Goal: Transaction & Acquisition: Obtain resource

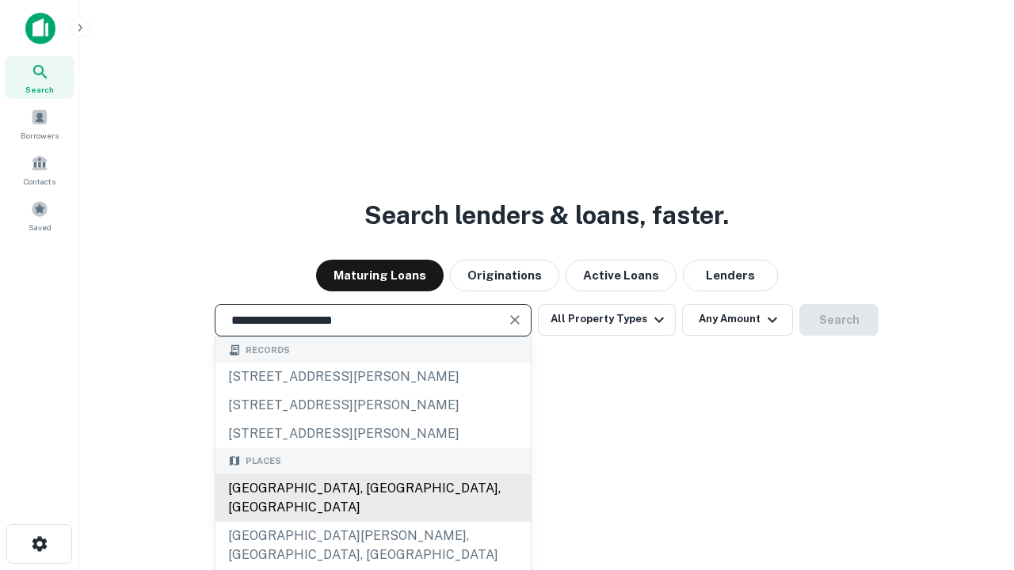
click at [372, 522] on div "[GEOGRAPHIC_DATA], [GEOGRAPHIC_DATA], [GEOGRAPHIC_DATA]" at bounding box center [372, 498] width 315 height 48
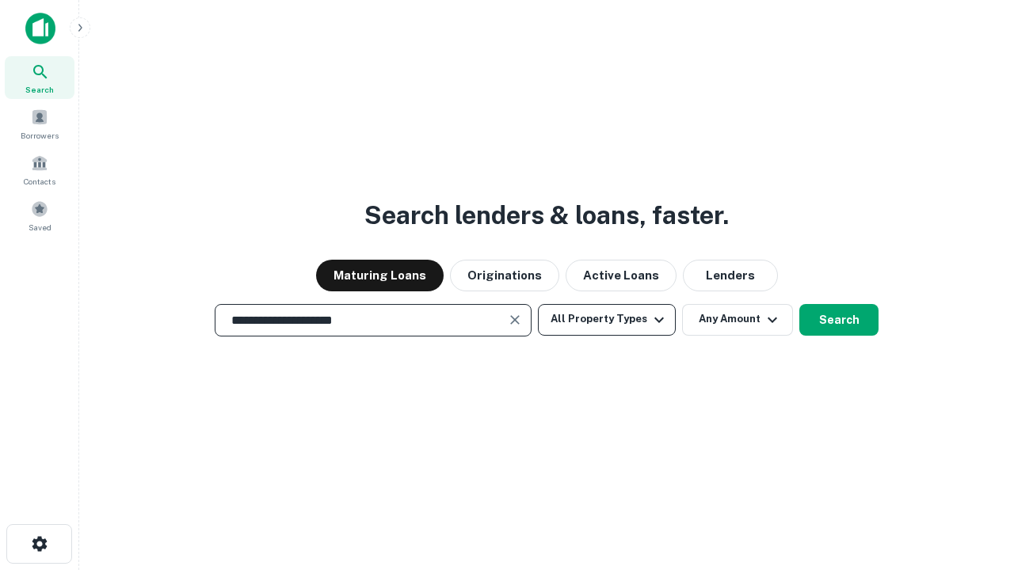
type input "**********"
click at [607, 319] on button "All Property Types" at bounding box center [607, 320] width 138 height 32
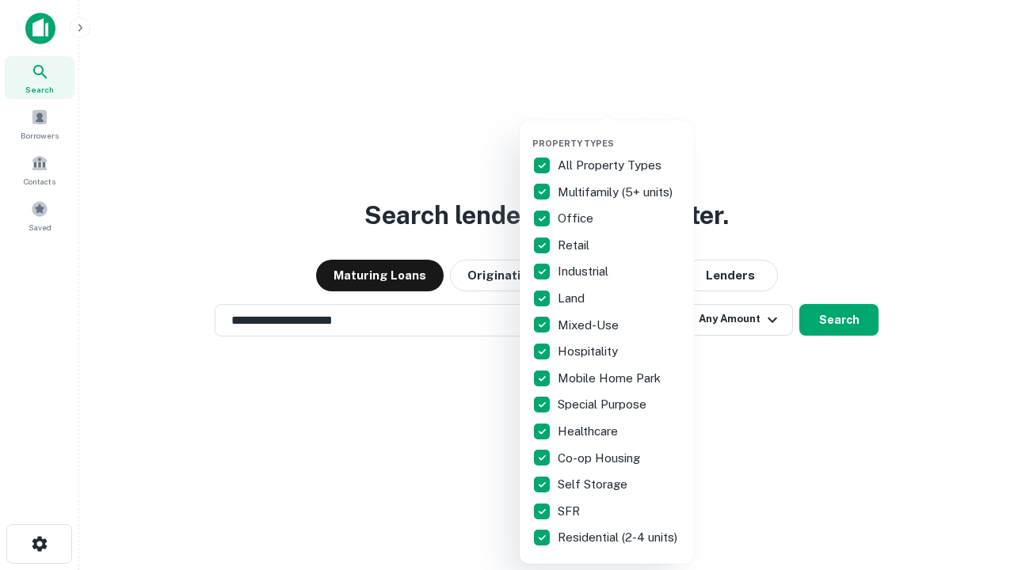
click at [619, 133] on button "button" at bounding box center [619, 133] width 174 height 1
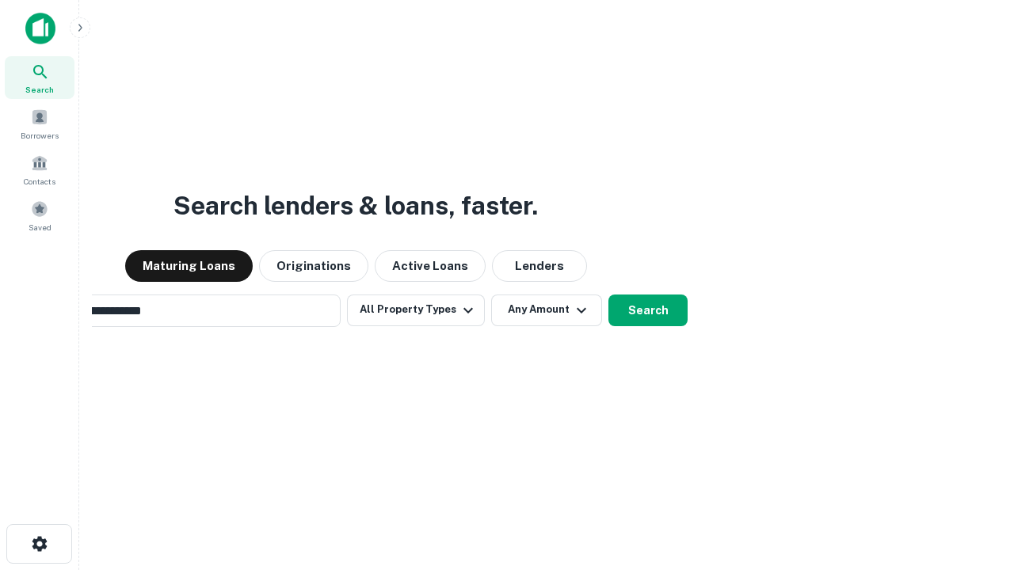
scroll to position [25, 0]
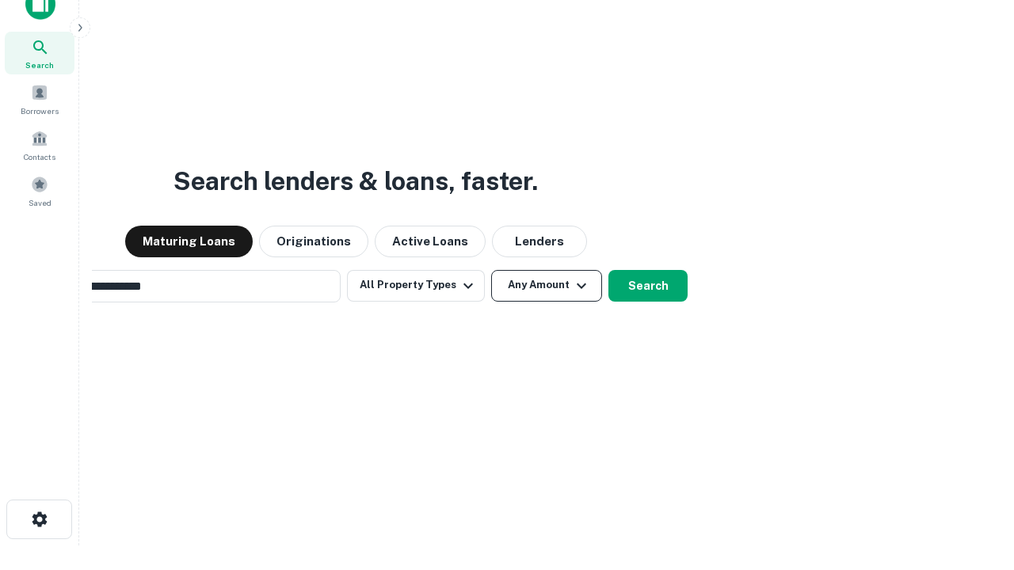
click at [491, 270] on button "Any Amount" at bounding box center [546, 286] width 111 height 32
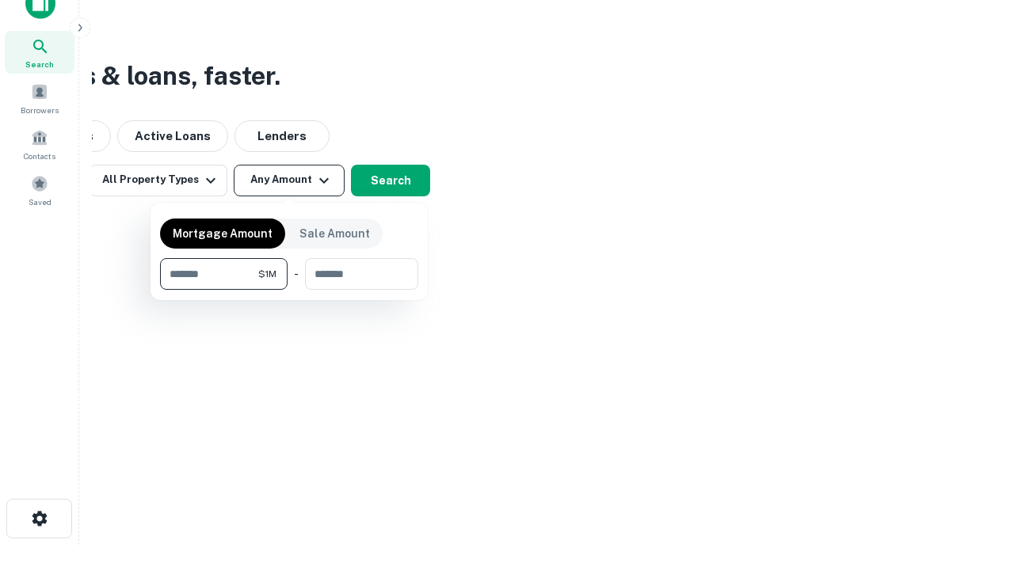
type input "*******"
click at [289, 290] on button "button" at bounding box center [289, 290] width 258 height 1
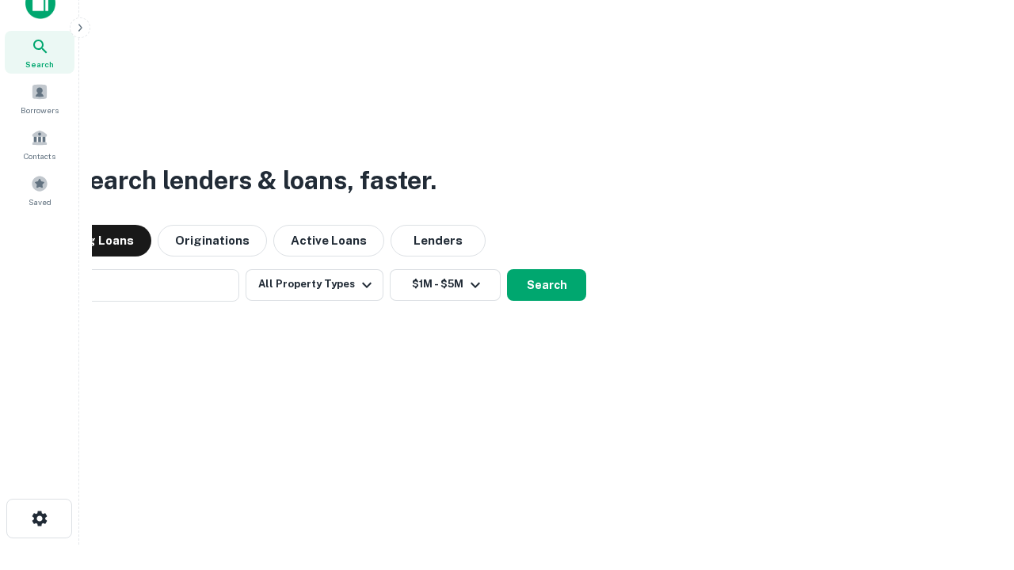
scroll to position [25, 0]
click at [507, 270] on button "Search" at bounding box center [546, 286] width 79 height 32
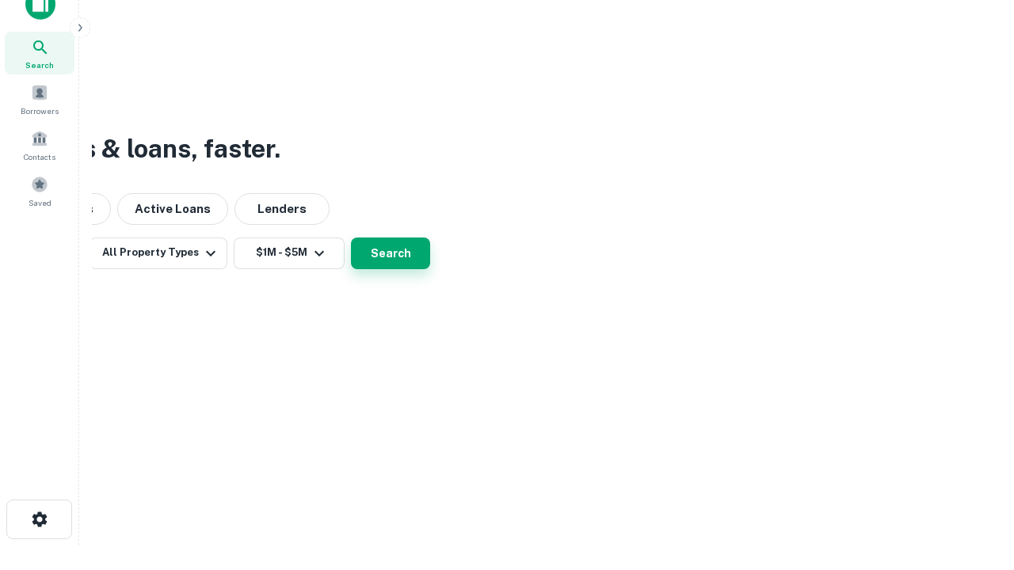
scroll to position [25, 0]
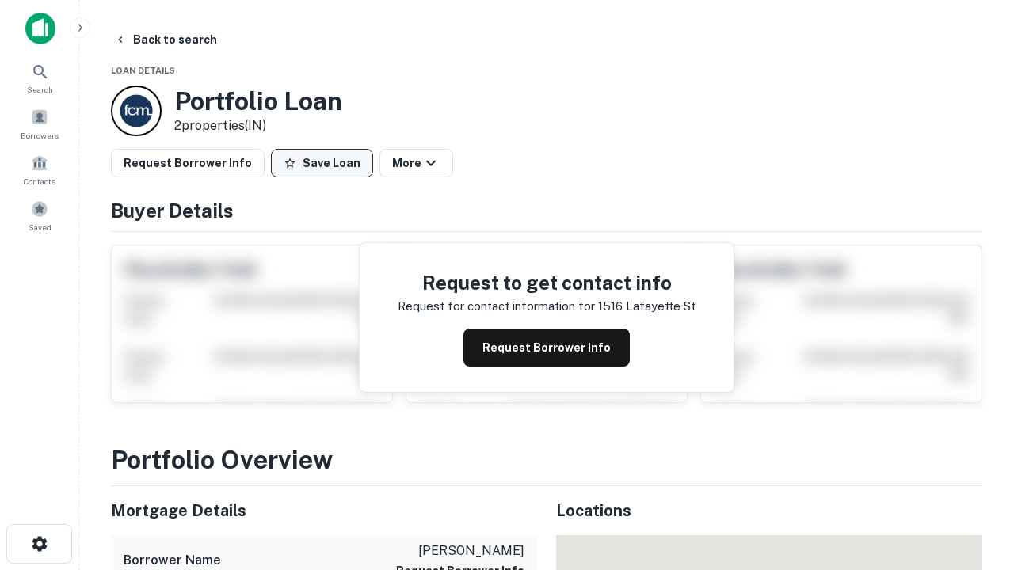
click at [321, 163] on button "Save Loan" at bounding box center [322, 163] width 102 height 29
